Goal: Find specific page/section: Find specific page/section

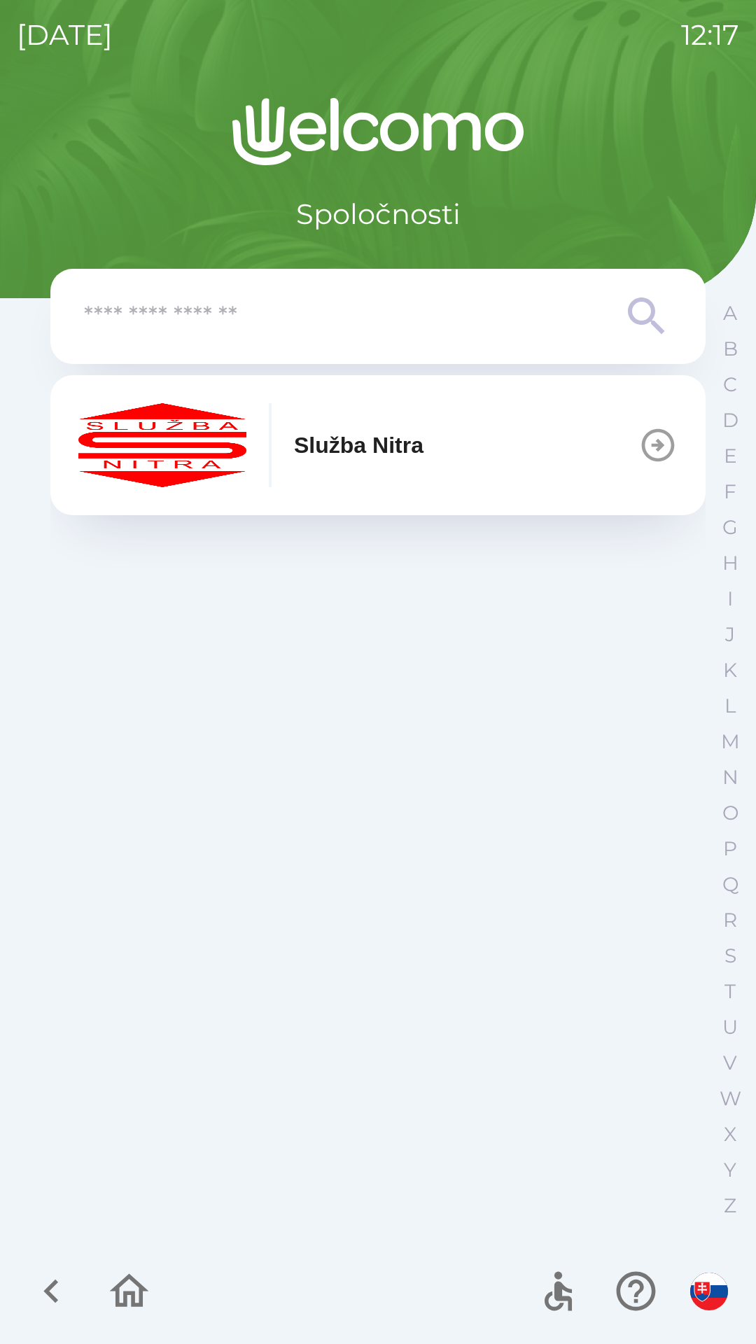
click at [385, 454] on p "Služba Nitra" at bounding box center [359, 445] width 130 height 34
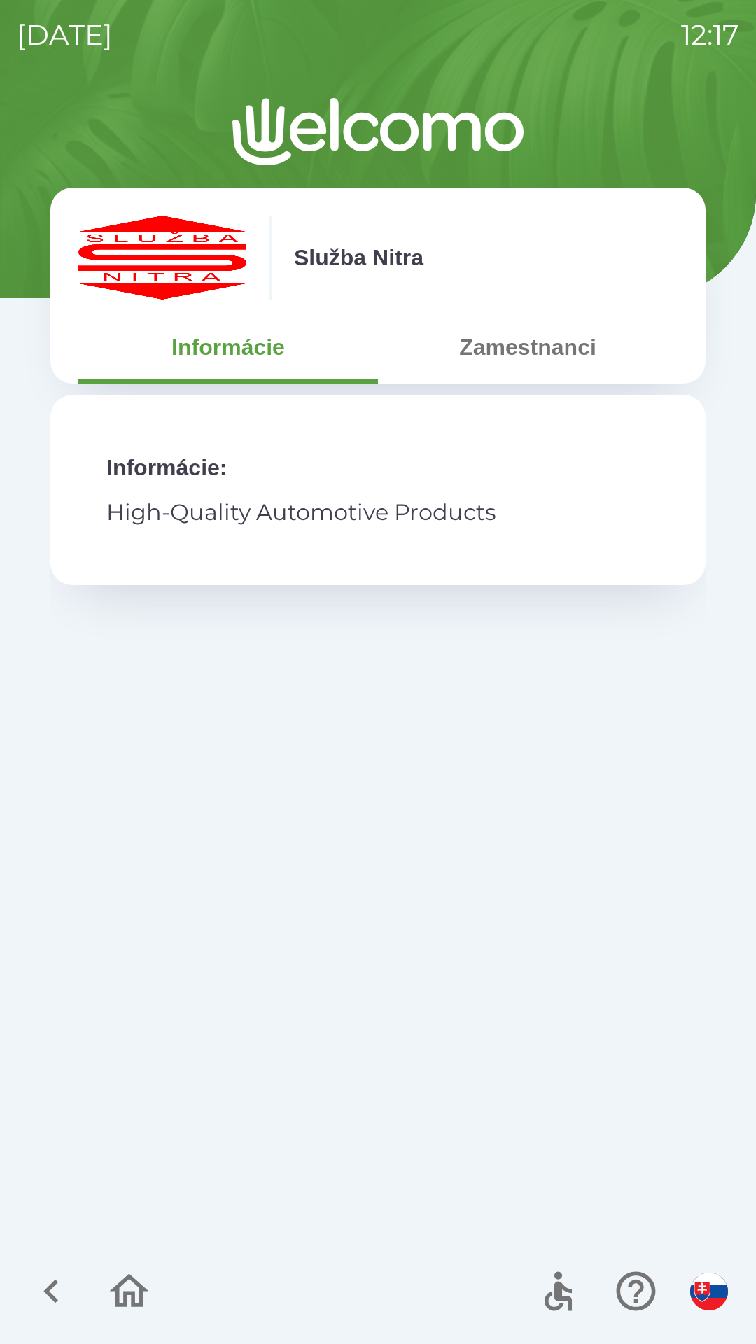
click at [520, 362] on button "Zamestnanci" at bounding box center [528, 347] width 300 height 50
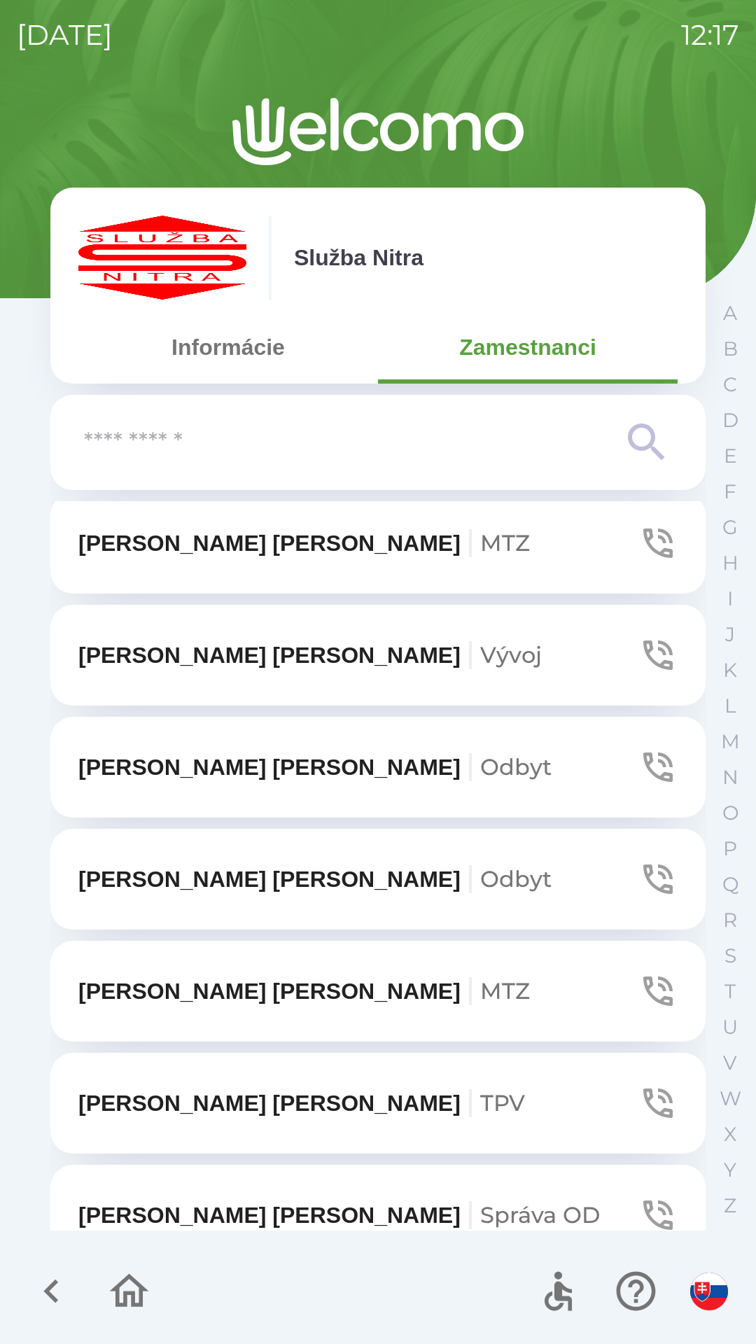
scroll to position [571, 0]
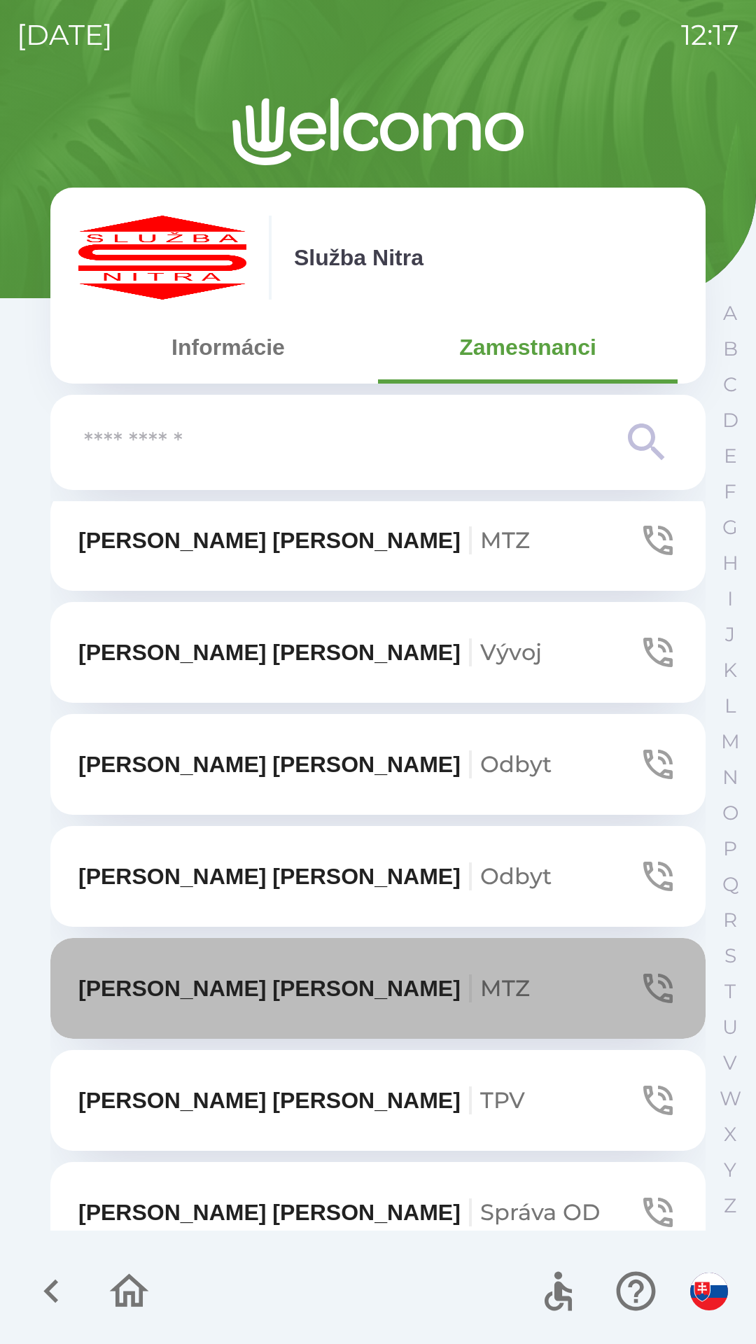
click at [651, 983] on icon "button" at bounding box center [657, 988] width 29 height 29
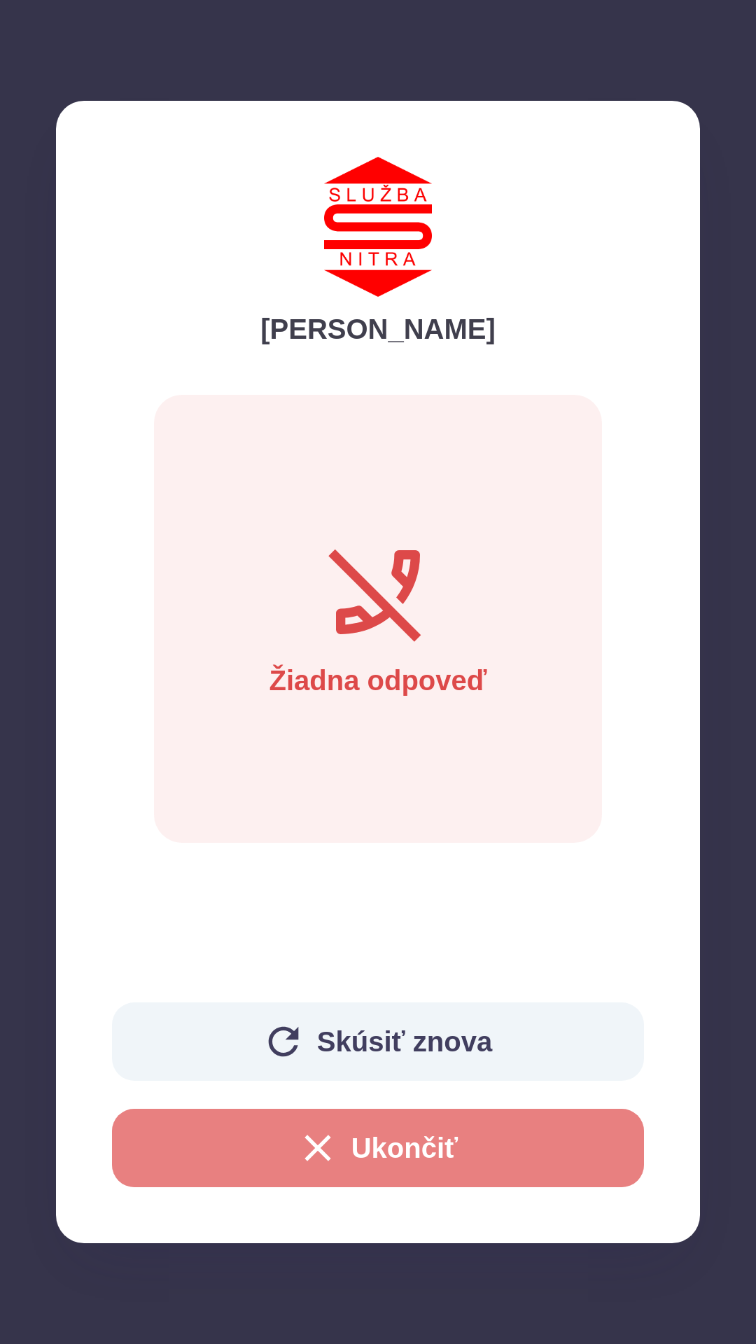
click at [309, 1148] on icon "button" at bounding box center [317, 1148] width 45 height 45
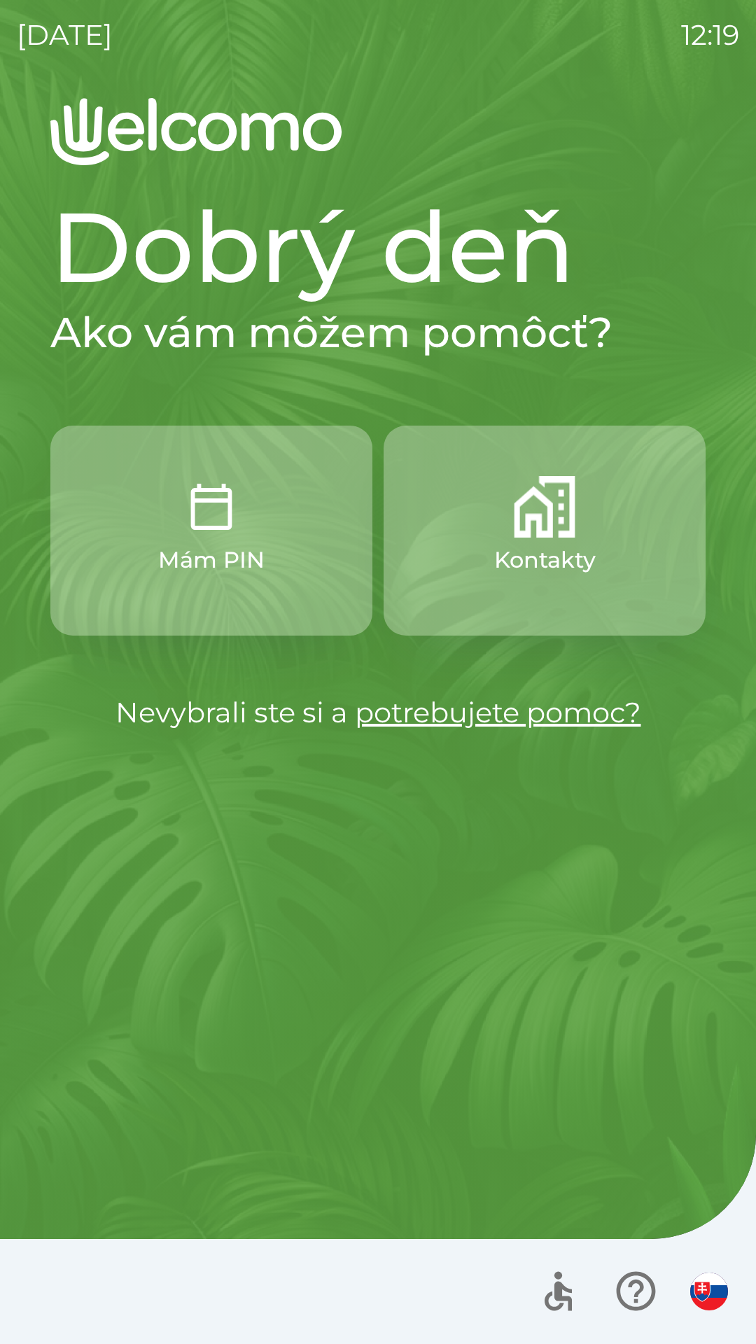
click at [515, 513] on img "button" at bounding box center [545, 507] width 62 height 62
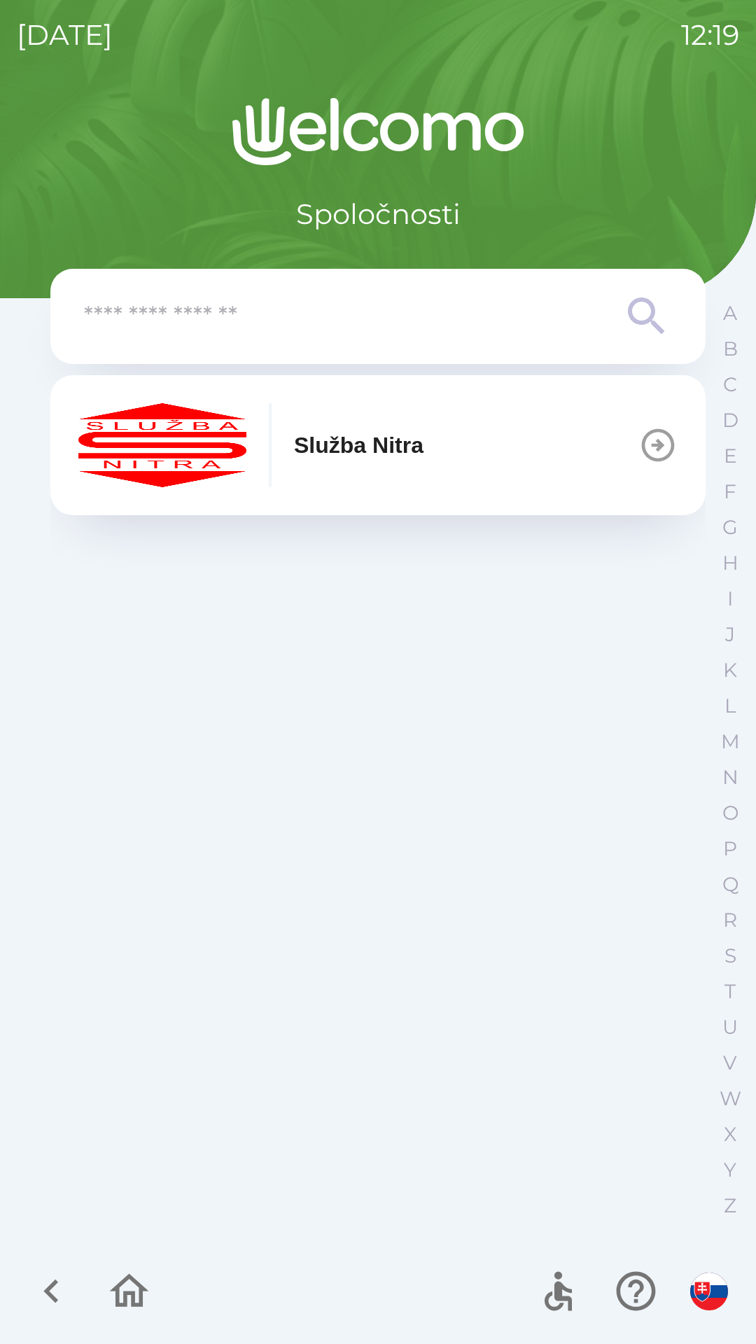
click at [601, 426] on button "Služba Nitra" at bounding box center [377, 445] width 655 height 140
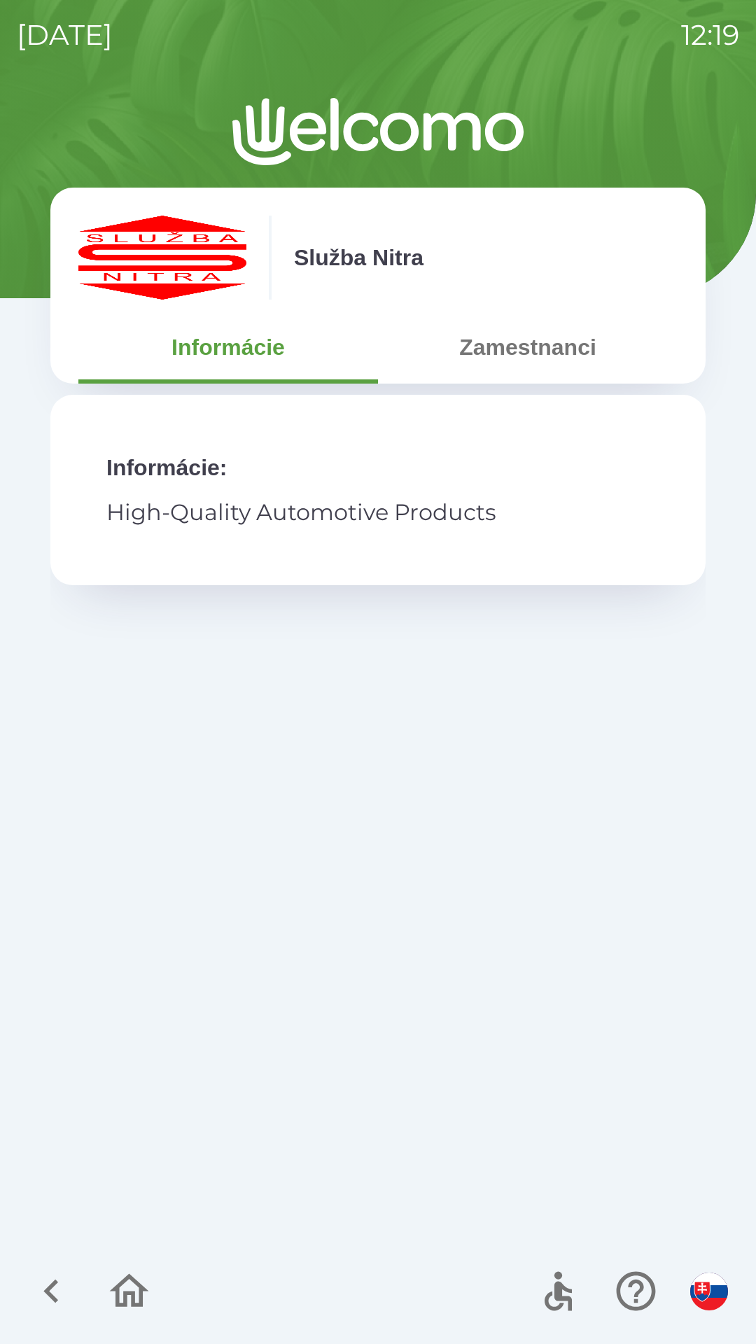
click at [538, 357] on button "Zamestnanci" at bounding box center [528, 347] width 300 height 50
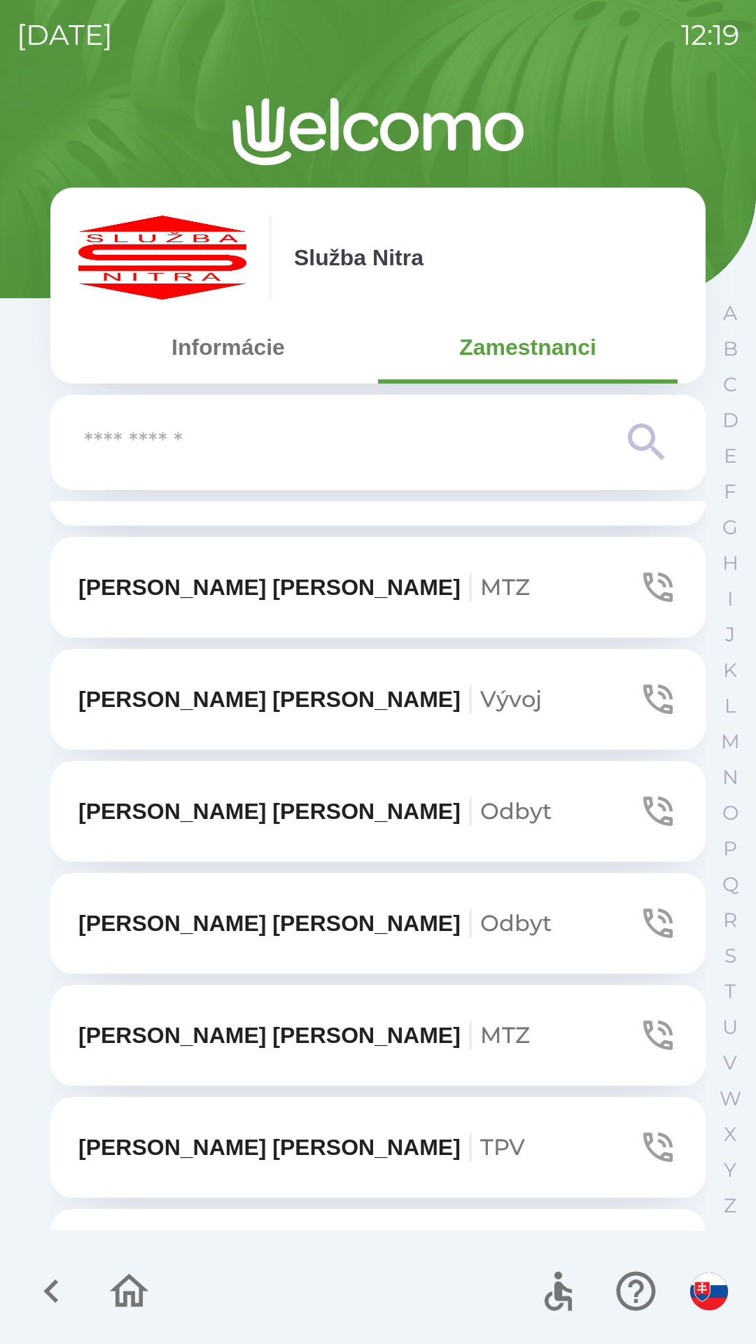
scroll to position [531, 0]
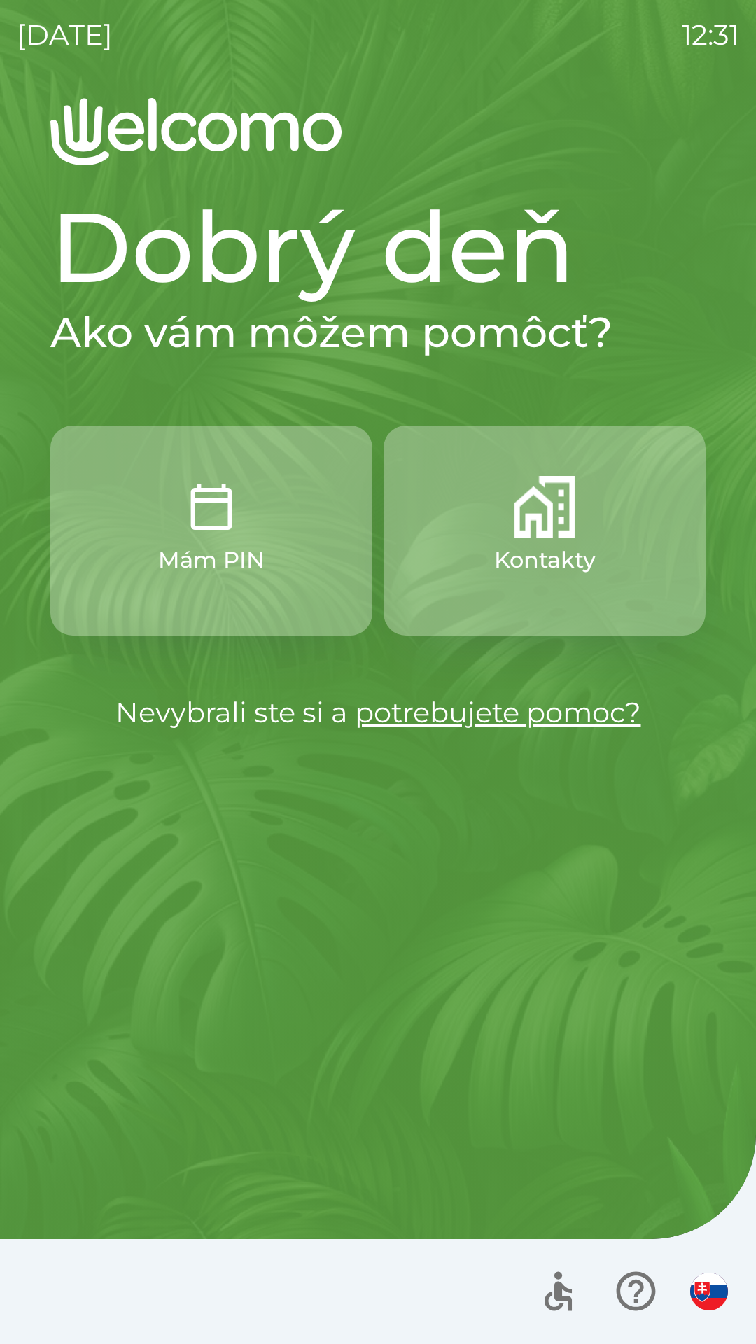
click at [544, 529] on img "button" at bounding box center [545, 507] width 62 height 62
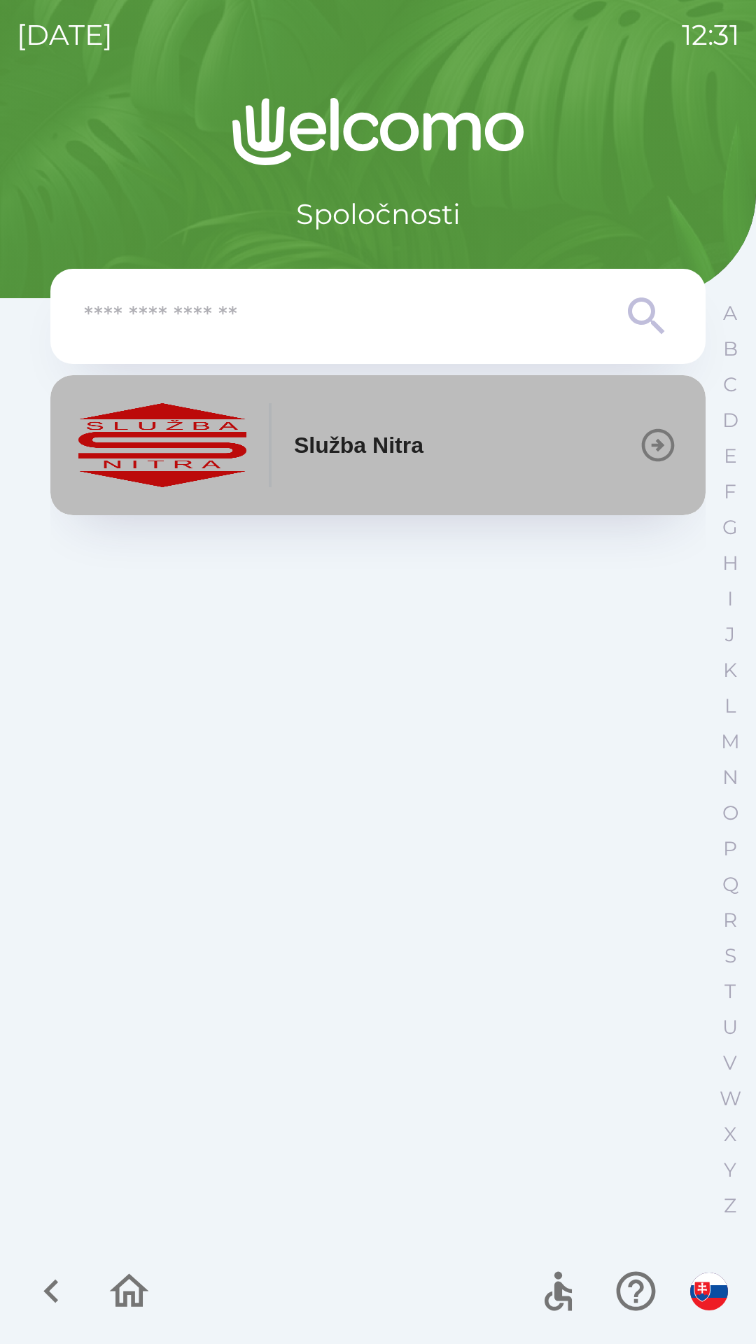
click at [645, 447] on icon "button" at bounding box center [658, 445] width 33 height 33
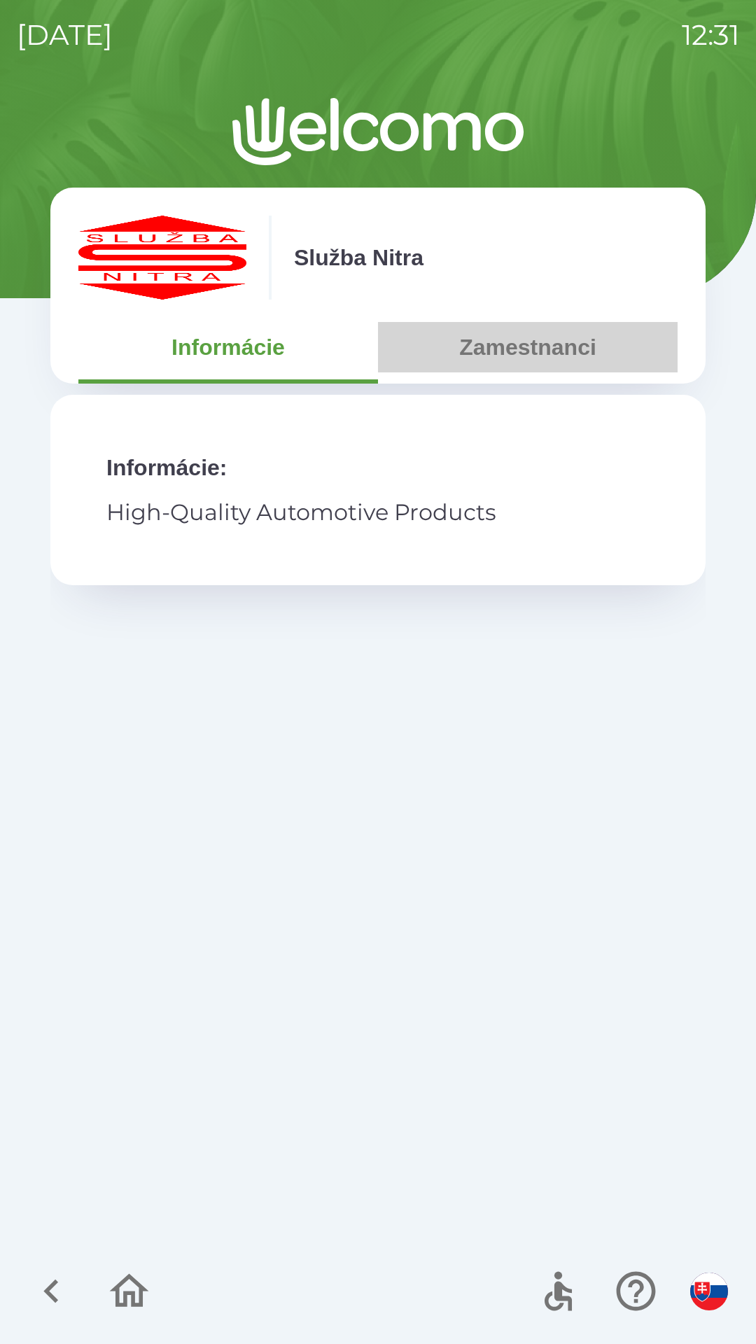
click at [538, 348] on button "Zamestnanci" at bounding box center [528, 347] width 300 height 50
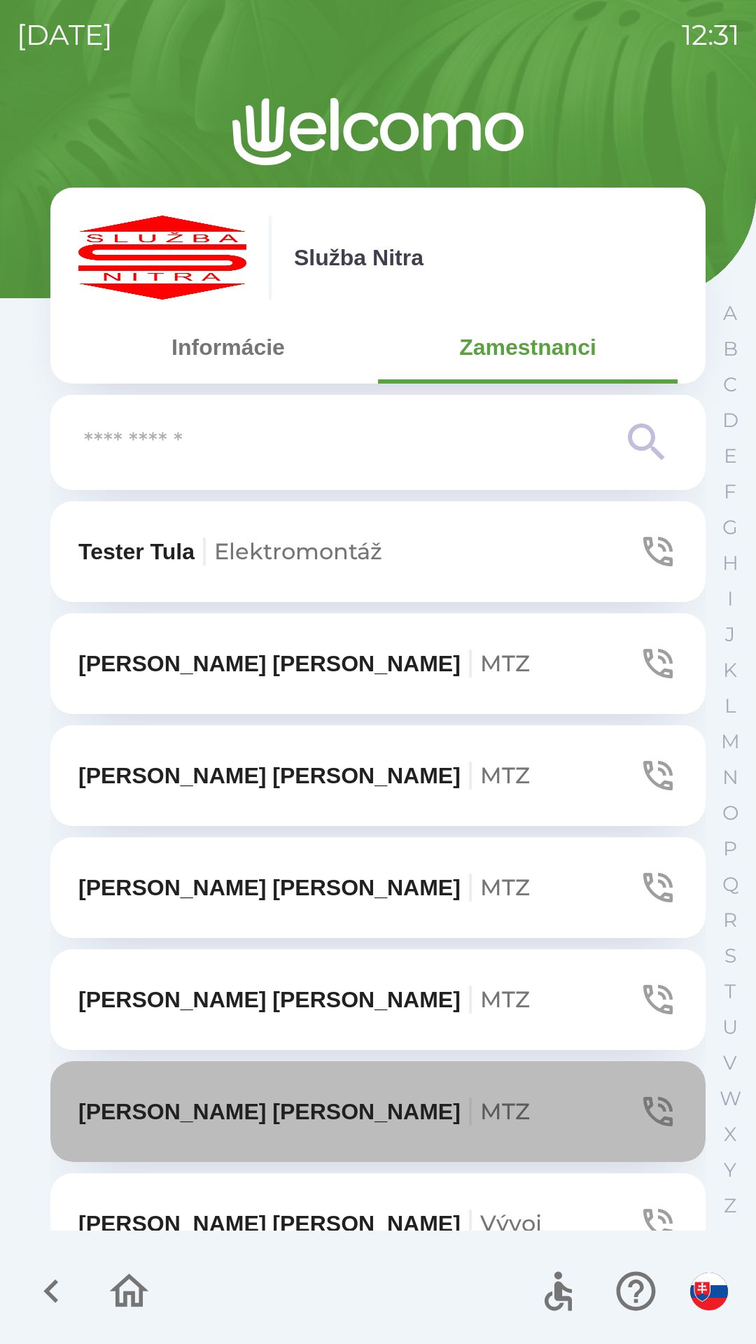
click at [379, 1113] on button "[PERSON_NAME]" at bounding box center [377, 1111] width 655 height 101
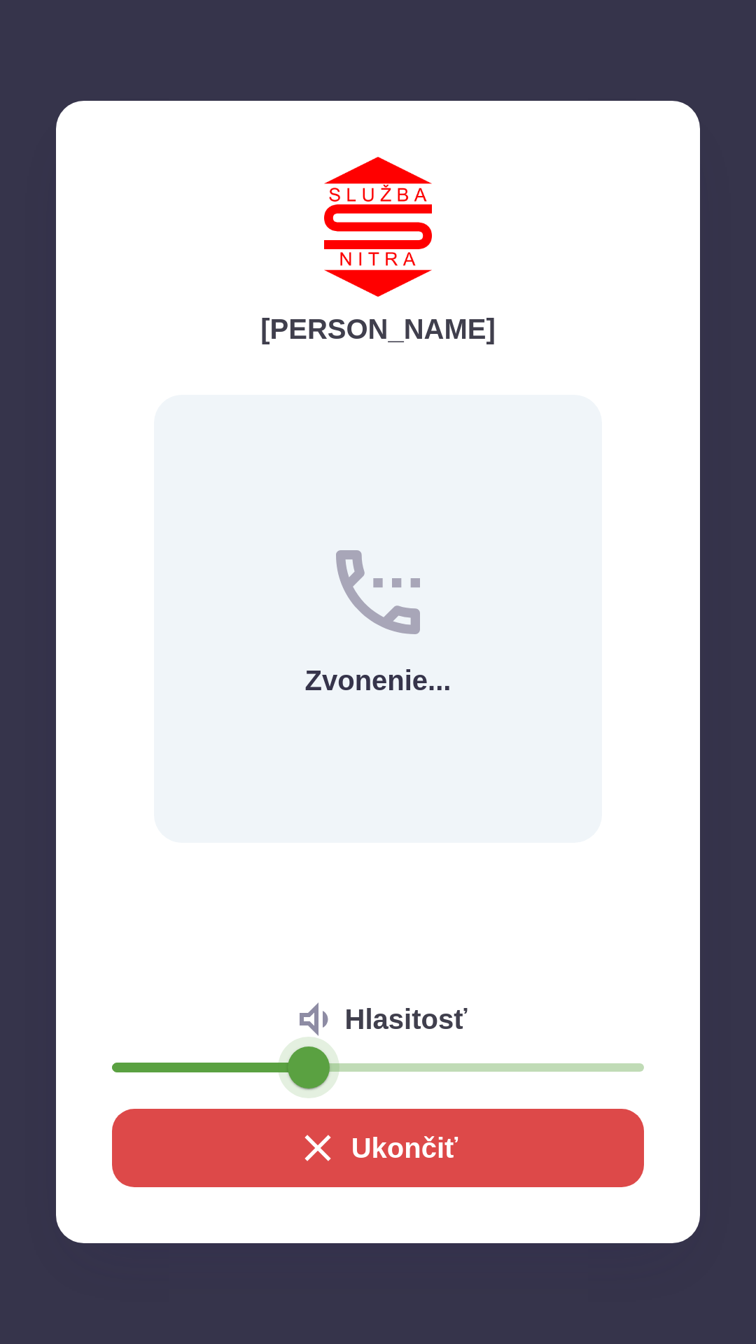
type input "**"
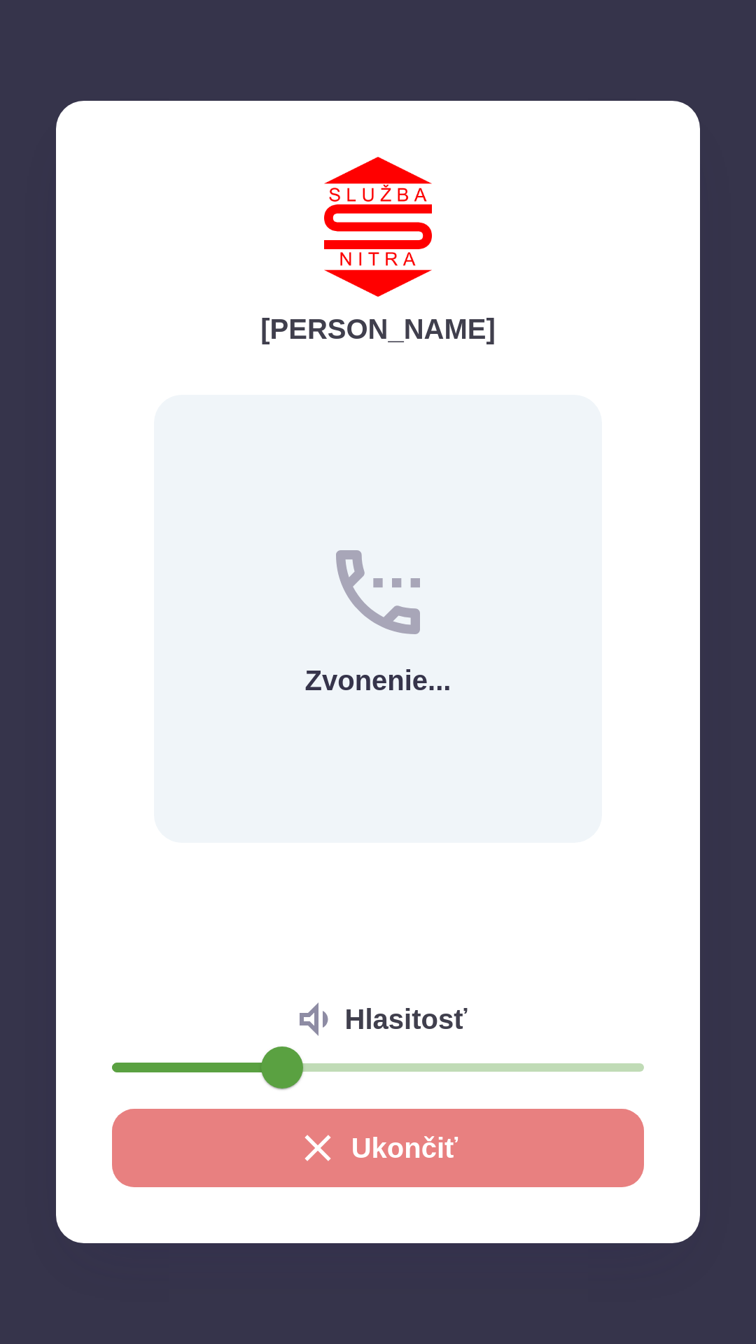
click at [314, 1143] on icon "button" at bounding box center [317, 1148] width 45 height 45
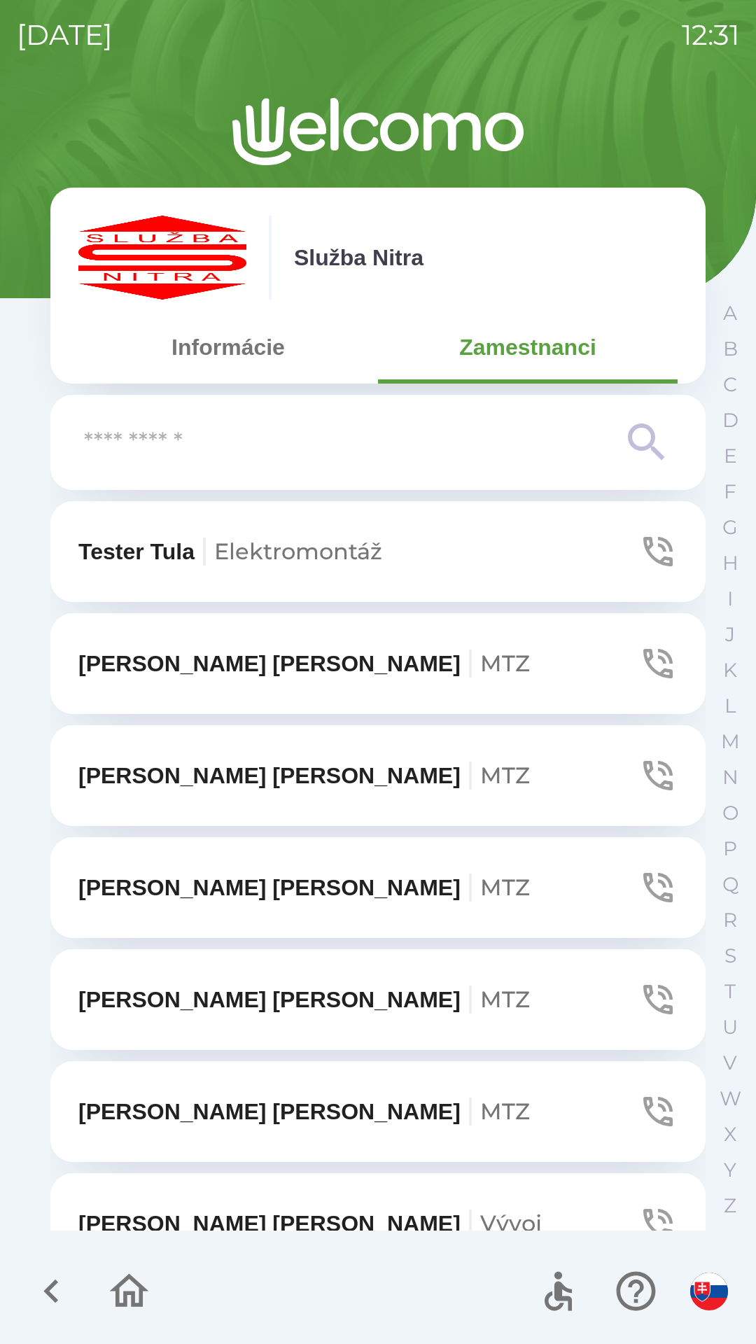
click at [200, 369] on button "Informácie" at bounding box center [228, 347] width 300 height 50
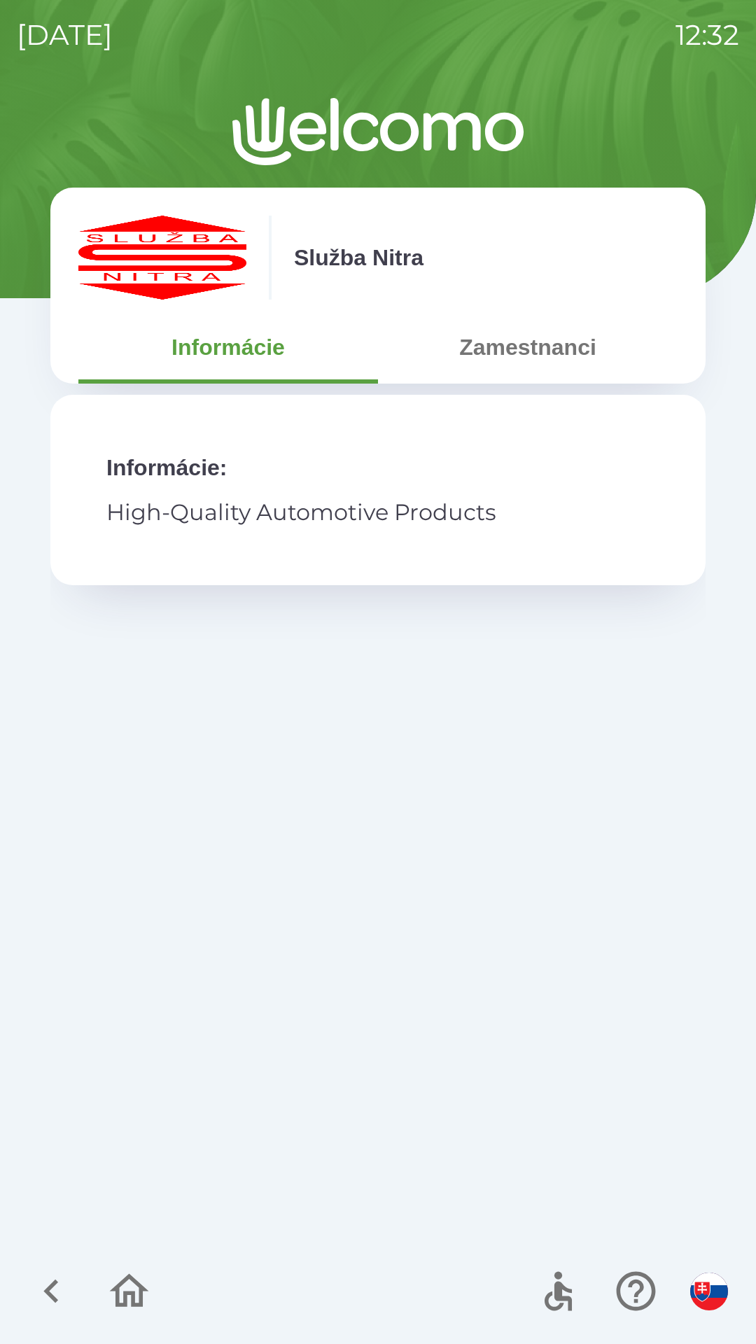
click at [197, 497] on p "High-Quality Automotive Products" at bounding box center [377, 513] width 543 height 34
click at [480, 360] on button "Zamestnanci" at bounding box center [528, 347] width 300 height 50
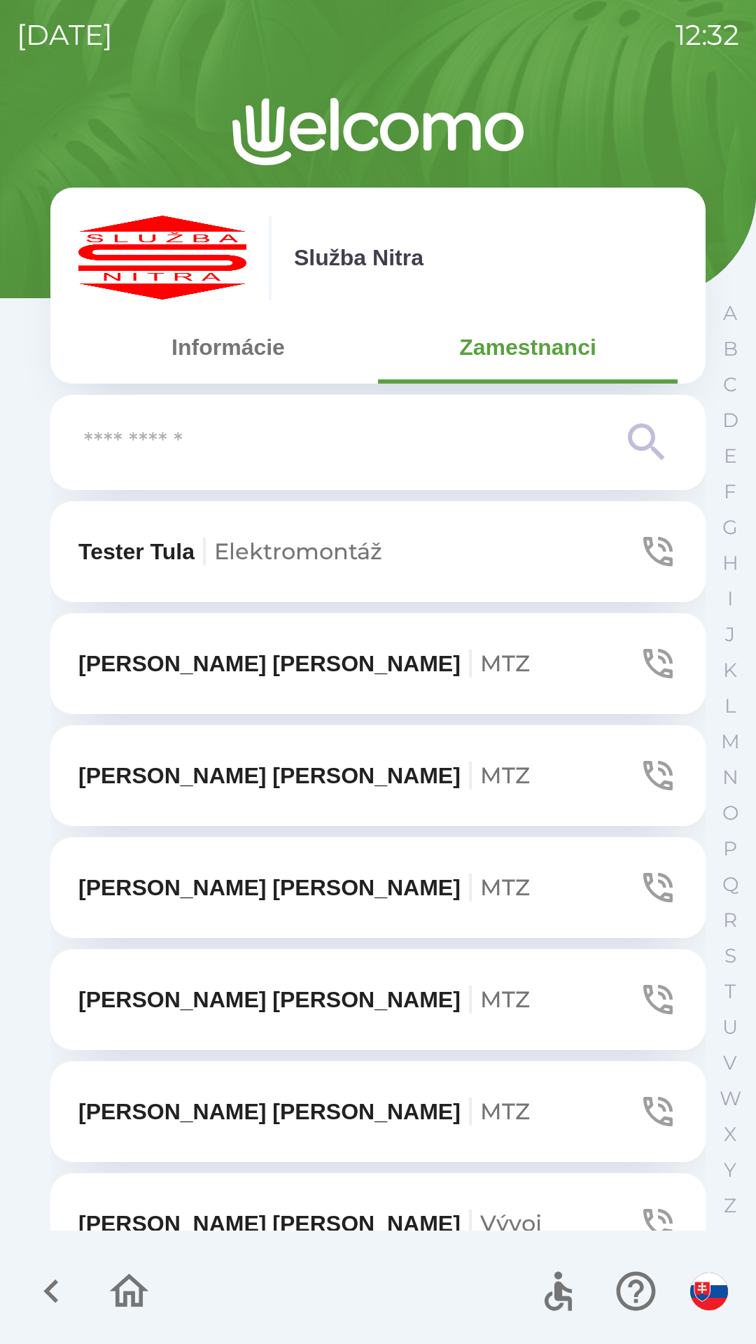
click at [116, 1274] on icon "button" at bounding box center [129, 1291] width 47 height 47
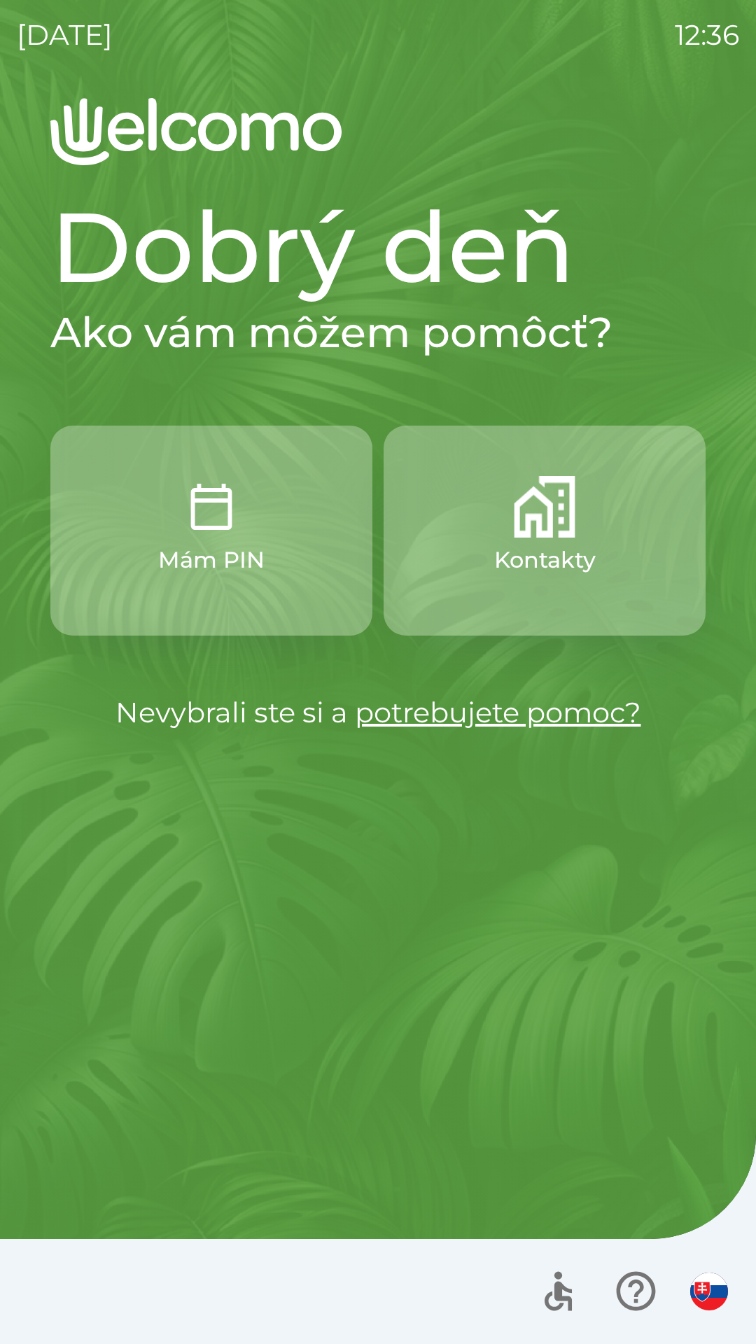
click at [452, 540] on button "Kontakty" at bounding box center [545, 531] width 322 height 210
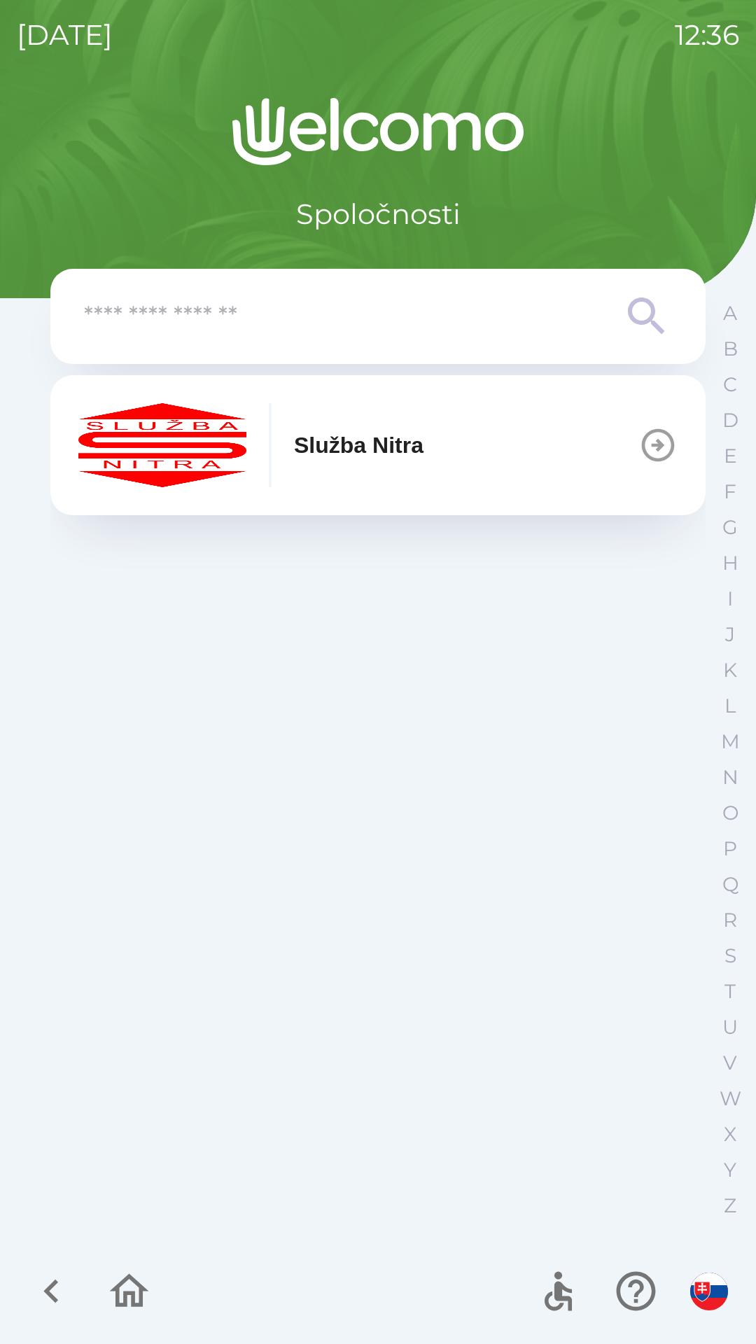
click at [210, 433] on img "button" at bounding box center [162, 445] width 168 height 84
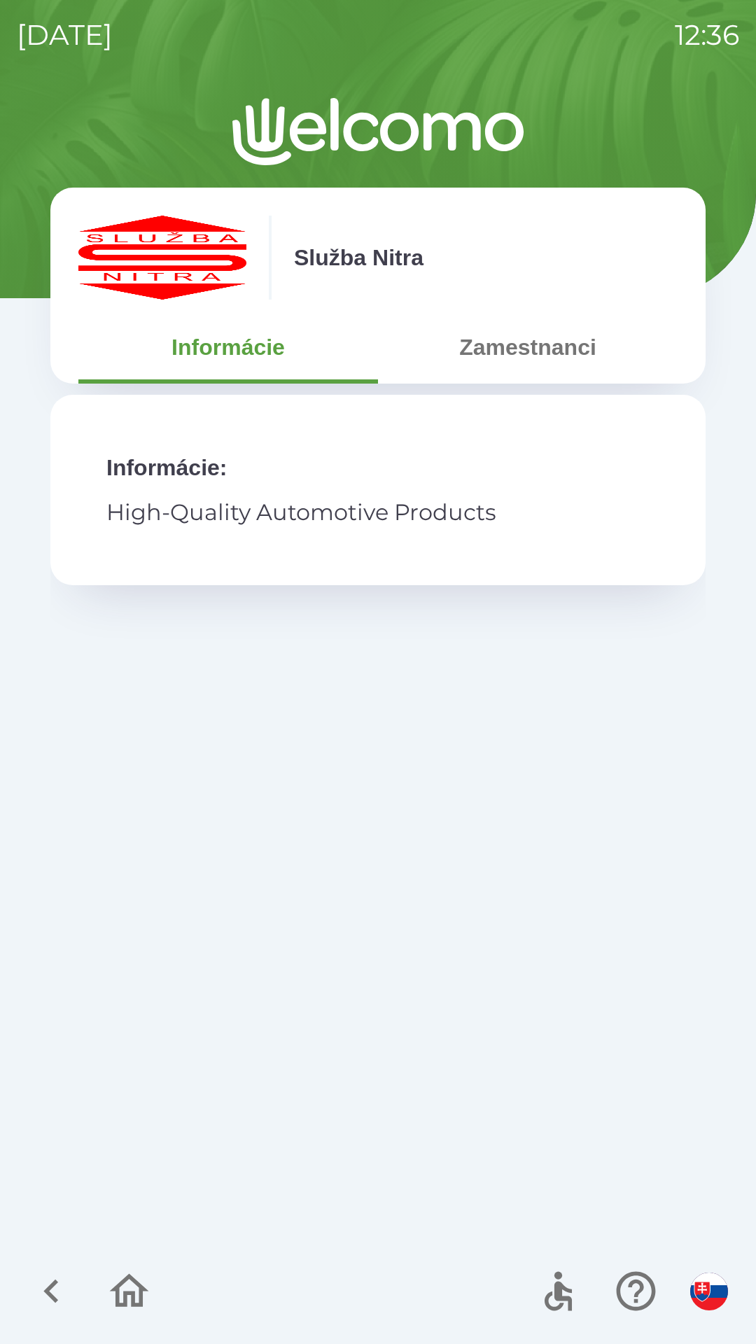
click at [470, 361] on button "Zamestnanci" at bounding box center [528, 347] width 300 height 50
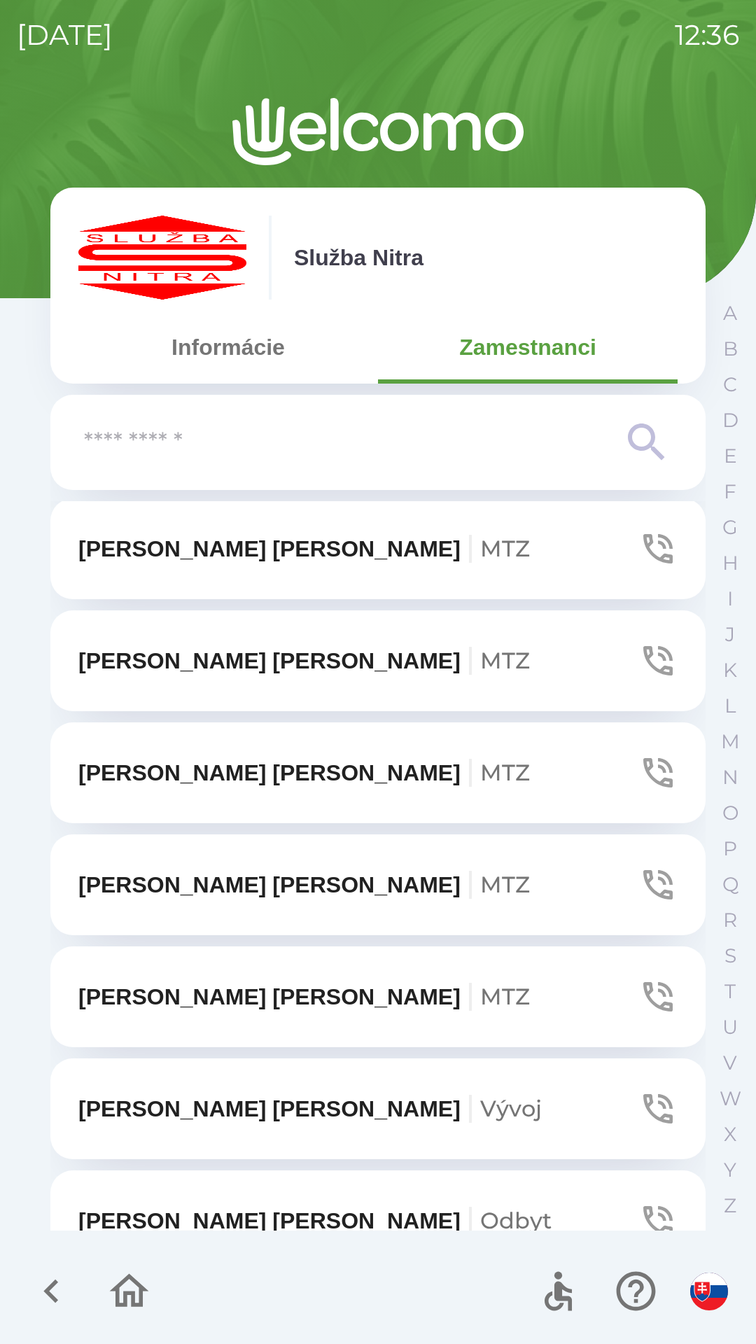
scroll to position [113, 0]
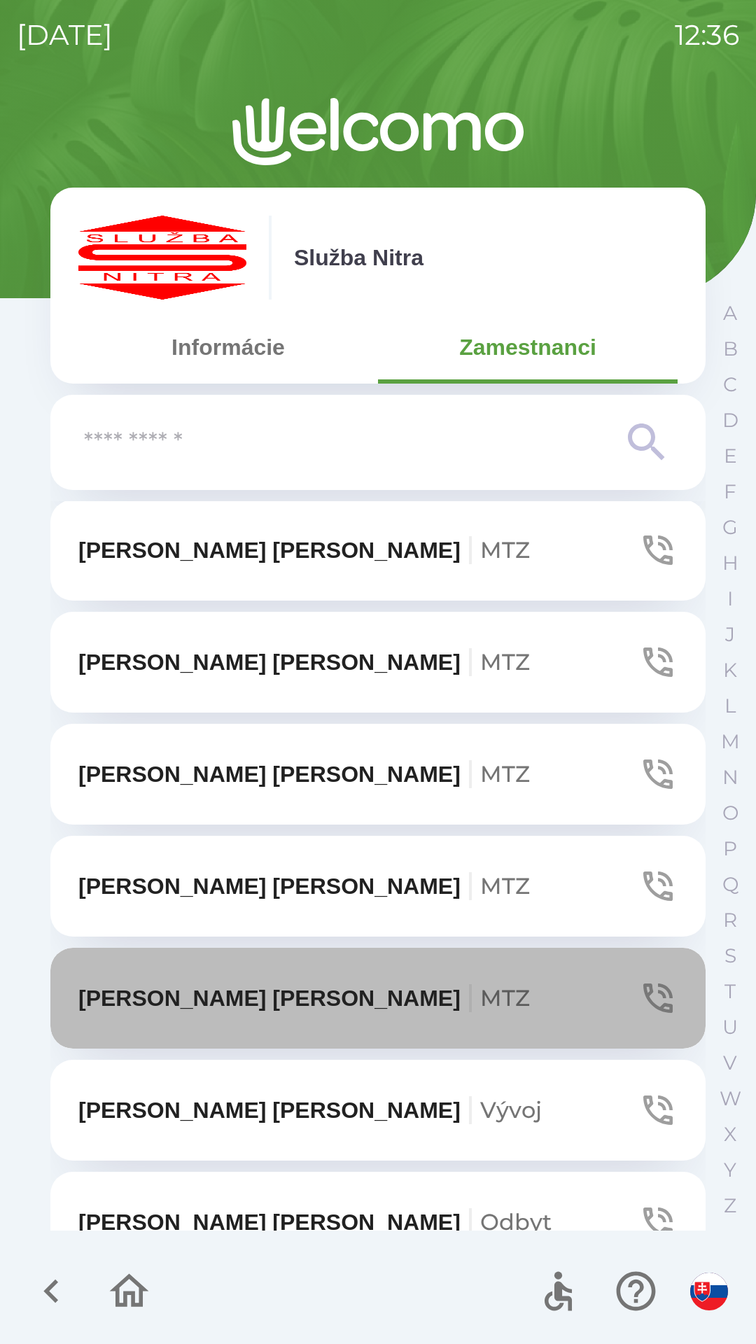
click at [643, 1001] on icon "button" at bounding box center [657, 998] width 29 height 29
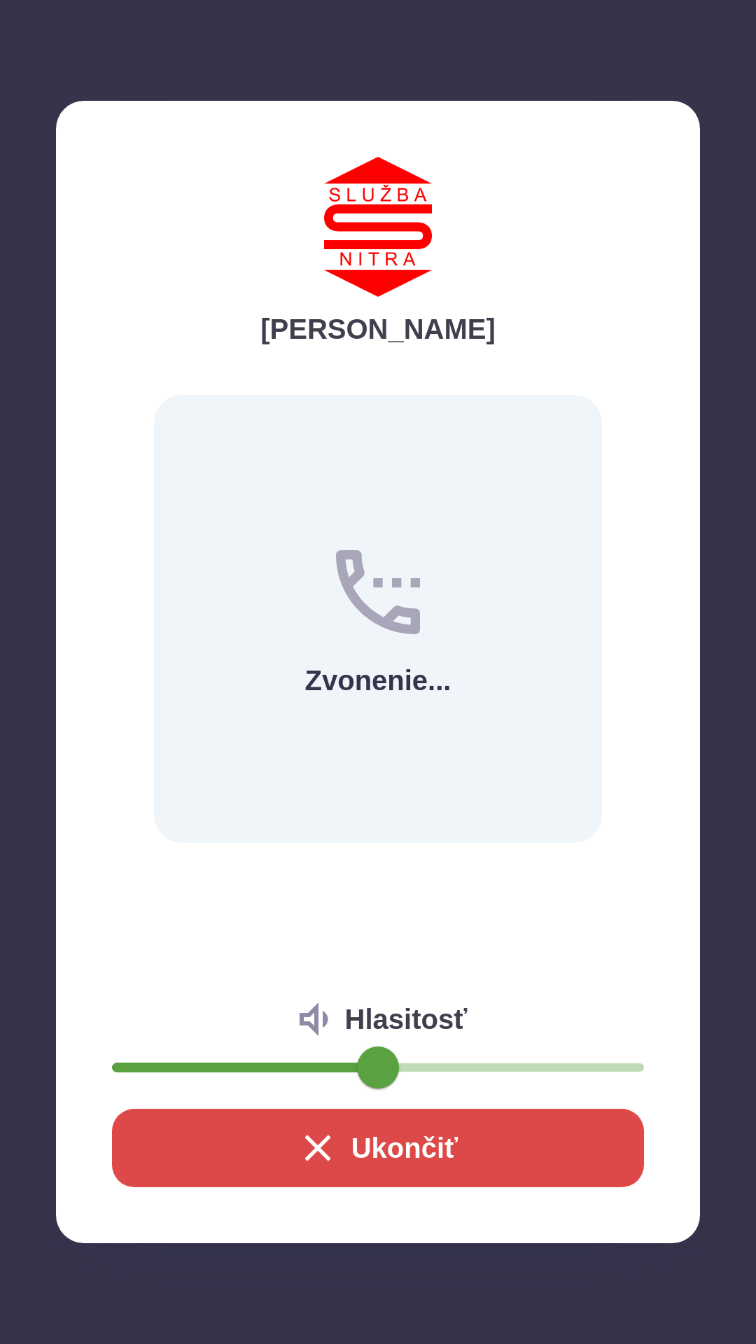
type input "**"
click at [302, 1068] on span at bounding box center [304, 1068] width 42 height 42
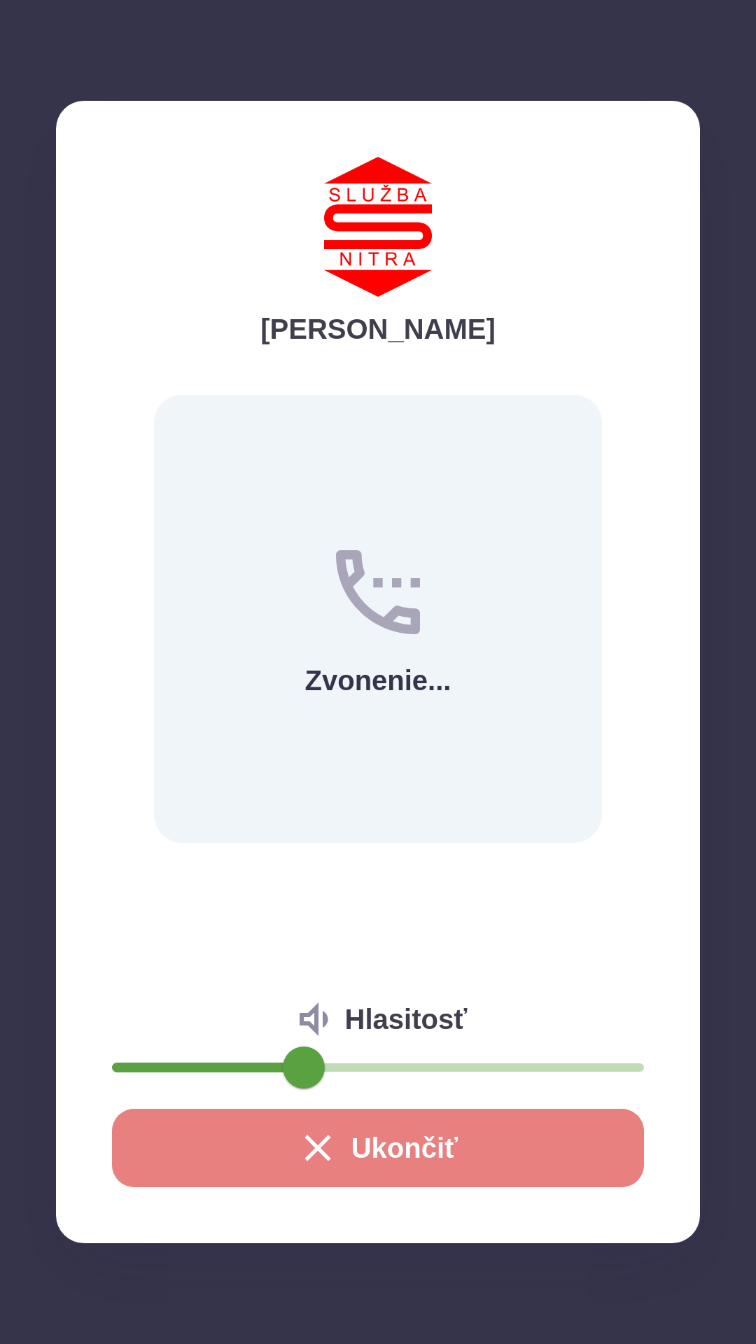
click at [341, 1125] on button "Ukončiť" at bounding box center [378, 1148] width 532 height 78
